Goal: Transaction & Acquisition: Download file/media

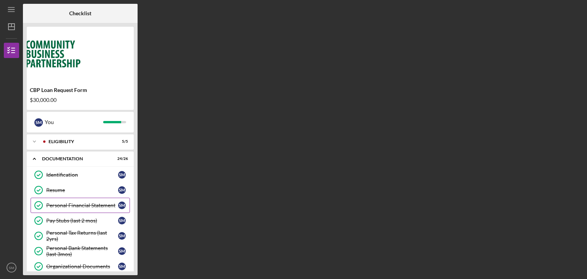
click at [89, 201] on link "Personal Financial Statement Personal Financial Statement S M" at bounding box center [80, 205] width 99 height 15
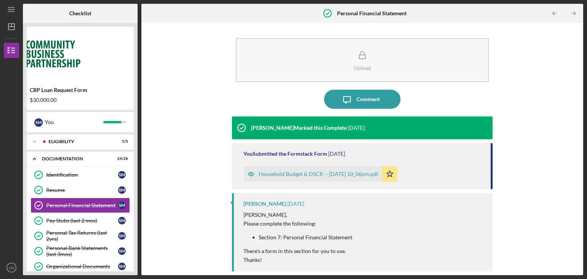
click at [354, 173] on div "Household Budget & DSCR -- [DATE] 10_06pm.pdf" at bounding box center [319, 174] width 120 height 6
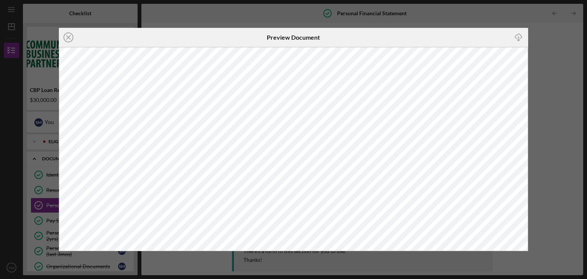
click at [521, 38] on icon "button" at bounding box center [518, 36] width 6 height 4
click at [549, 28] on div "Icon/Close Preview Document Icon/Download" at bounding box center [293, 139] width 587 height 279
